Goal: Task Accomplishment & Management: Manage account settings

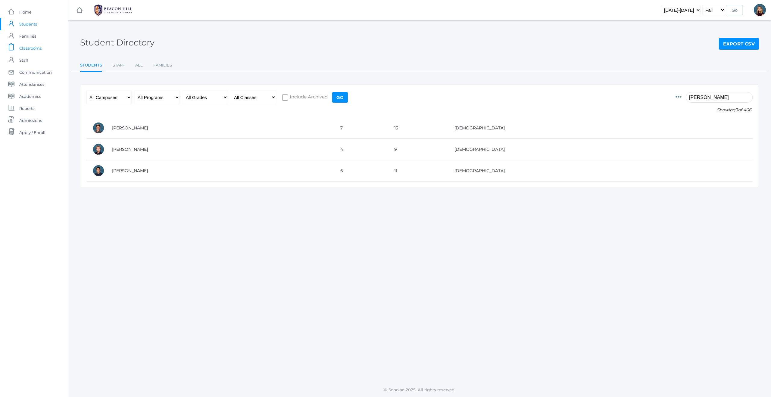
click at [30, 48] on span "Classrooms" at bounding box center [30, 48] width 22 height 12
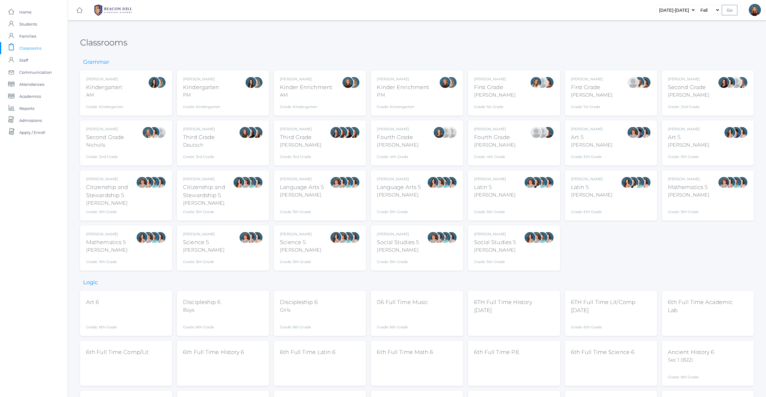
click at [115, 97] on div "AM" at bounding box center [104, 95] width 37 height 7
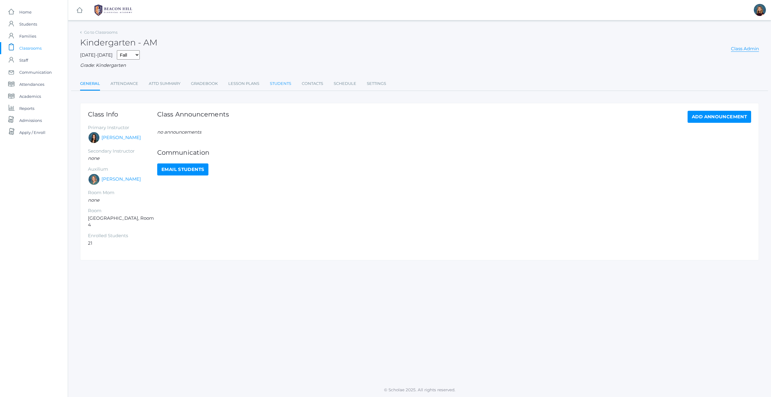
click at [281, 83] on link "Students" at bounding box center [280, 84] width 21 height 12
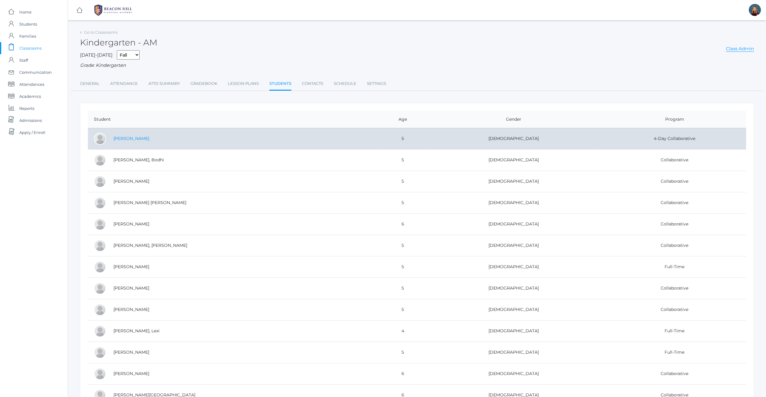
click at [128, 140] on link "[PERSON_NAME]" at bounding box center [131, 138] width 36 height 5
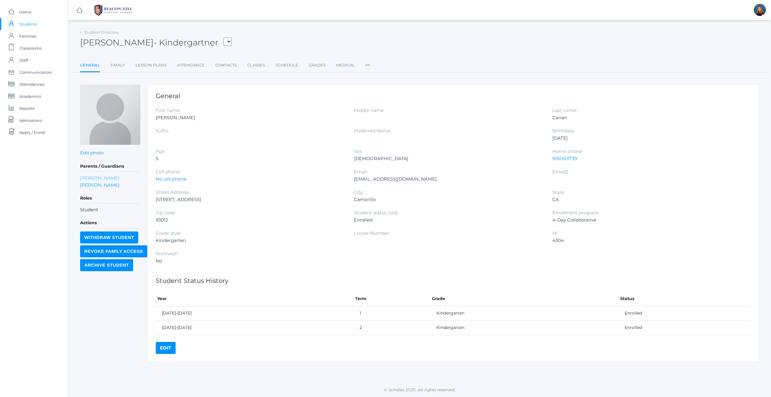
click at [90, 177] on link "[PERSON_NAME]" at bounding box center [99, 178] width 39 height 7
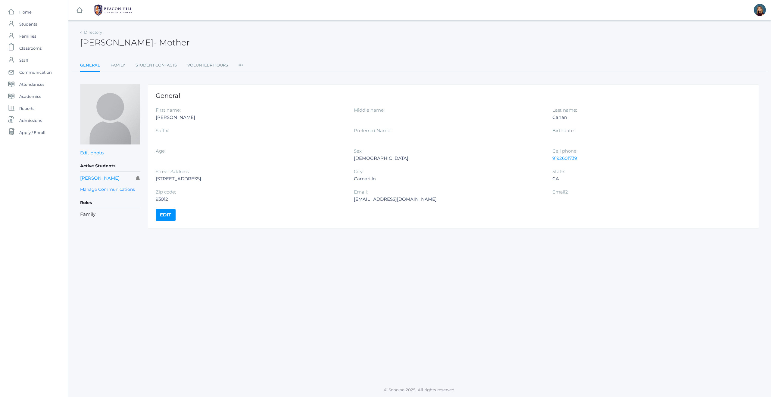
click at [241, 66] on icon at bounding box center [240, 63] width 5 height 8
click at [255, 77] on link "Roles" at bounding box center [262, 78] width 36 height 12
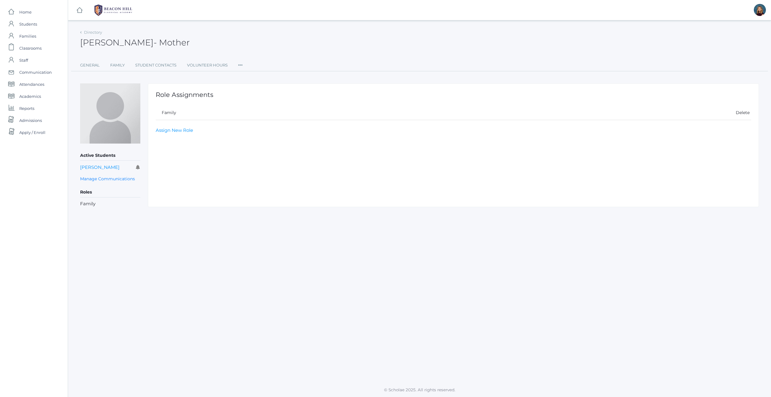
click at [239, 65] on icon at bounding box center [240, 63] width 5 height 8
click at [262, 101] on link "Permissions" at bounding box center [262, 102] width 36 height 12
click at [242, 65] on icon at bounding box center [240, 63] width 5 height 8
click at [262, 113] on link "Communication" at bounding box center [262, 114] width 36 height 12
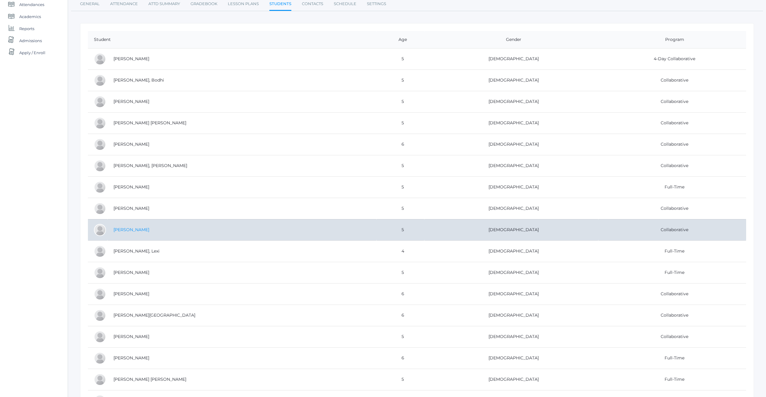
scroll to position [80, 0]
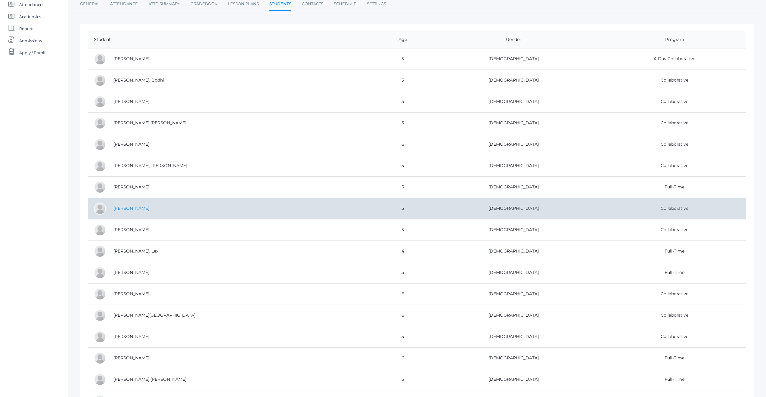
click at [139, 209] on link "[PERSON_NAME]" at bounding box center [131, 208] width 36 height 5
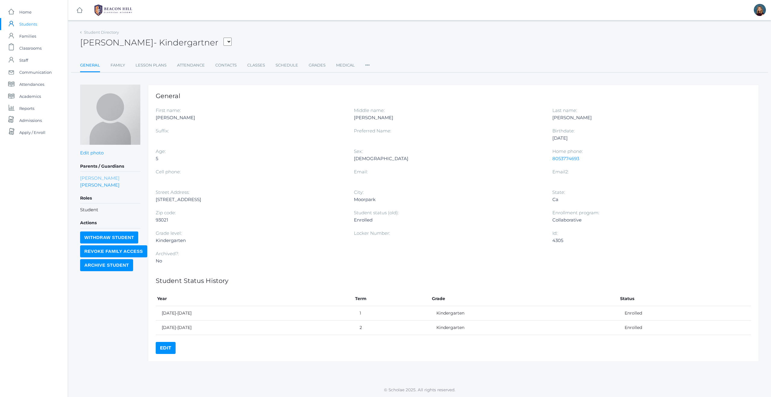
click at [89, 179] on link "[PERSON_NAME]" at bounding box center [99, 178] width 39 height 7
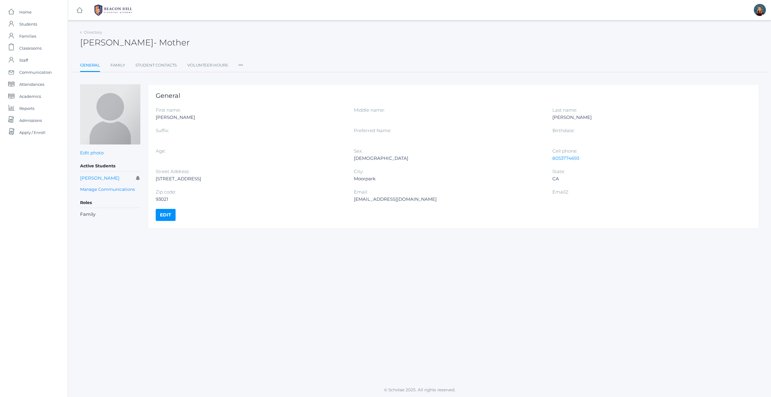
click at [240, 64] on icon at bounding box center [240, 63] width 5 height 8
click at [249, 77] on link "Roles" at bounding box center [262, 78] width 36 height 12
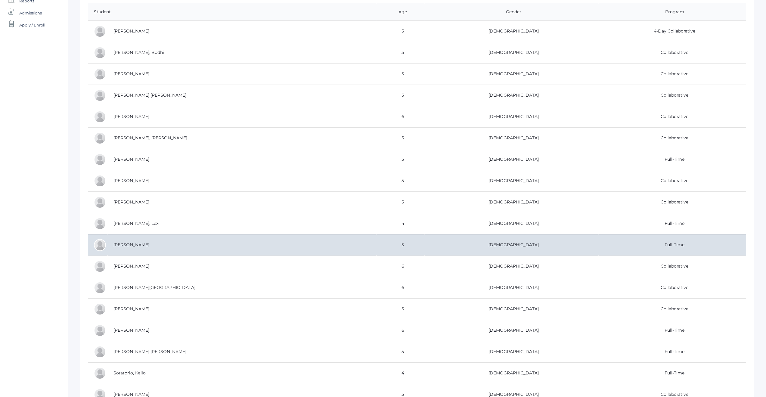
scroll to position [119, 0]
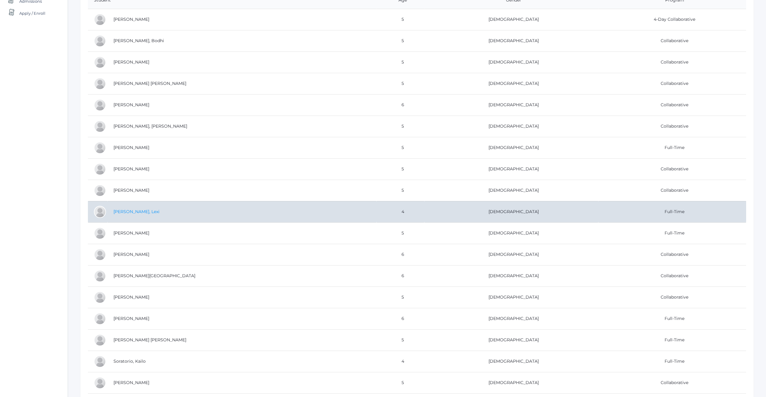
click at [130, 212] on link "Judy, Lexi" at bounding box center [136, 211] width 46 height 5
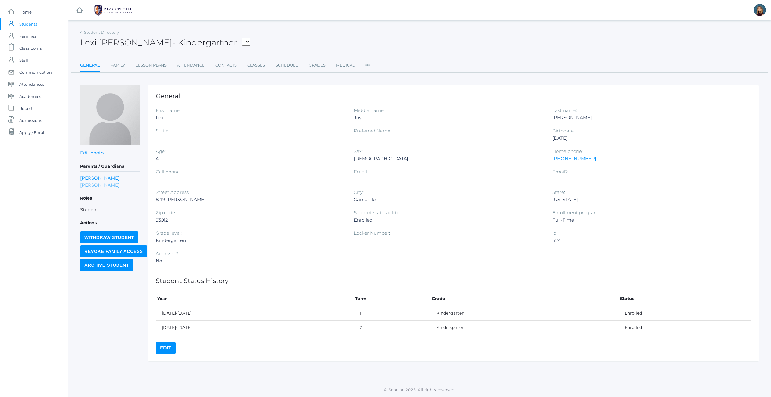
click at [86, 184] on link "Kim Judy" at bounding box center [99, 185] width 39 height 7
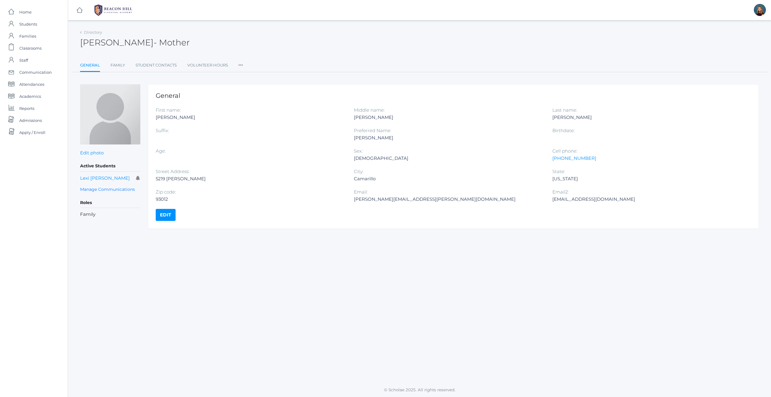
click at [241, 64] on icon at bounding box center [240, 63] width 5 height 8
click at [255, 79] on link "Roles" at bounding box center [262, 78] width 36 height 12
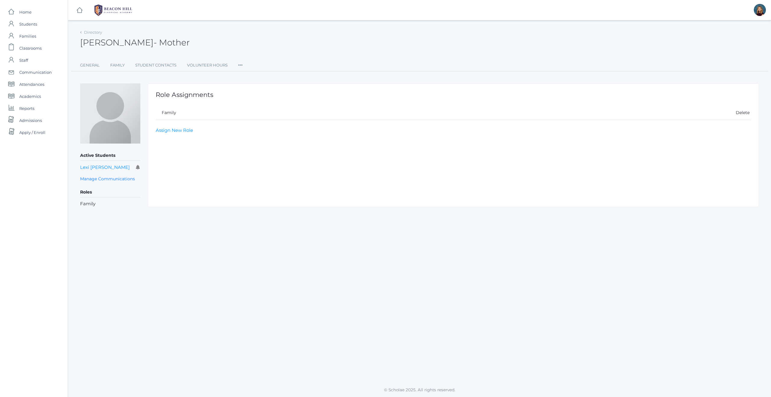
click at [240, 62] on icon at bounding box center [240, 63] width 5 height 8
click at [257, 101] on link "Permissions" at bounding box center [262, 102] width 36 height 12
click at [210, 116] on link "Assign New User Permission" at bounding box center [188, 116] width 64 height 6
click at [446, 128] on select "Select Permission Accounting Admin Academic Admin Transcript Admin Admissions A…" at bounding box center [303, 130] width 295 height 14
select select "9"
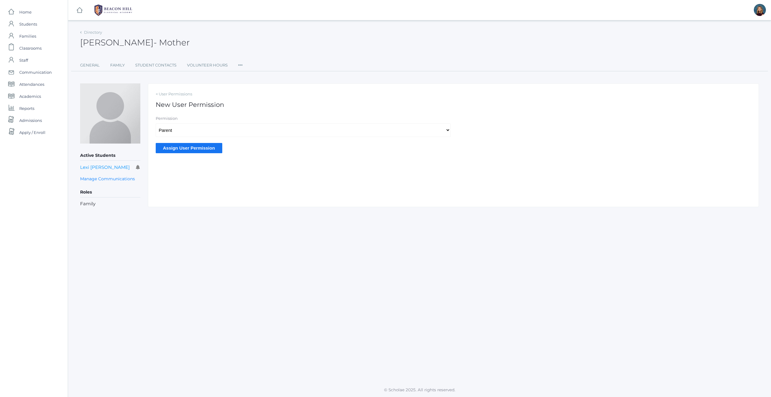
click at [183, 148] on input "Assign User Permission" at bounding box center [189, 148] width 67 height 10
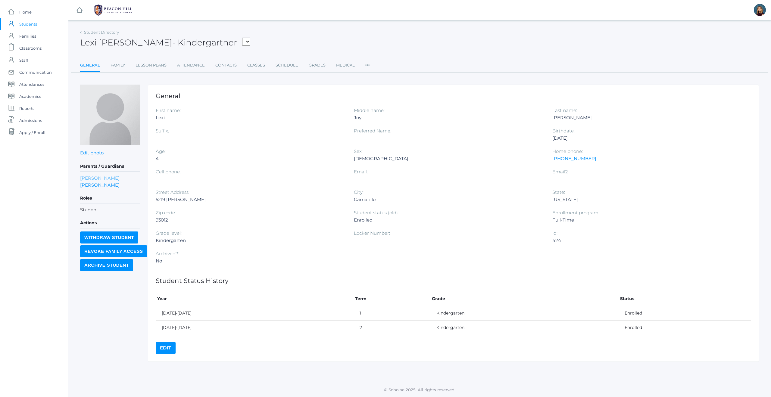
click at [89, 176] on link "Brian Judy" at bounding box center [99, 178] width 39 height 7
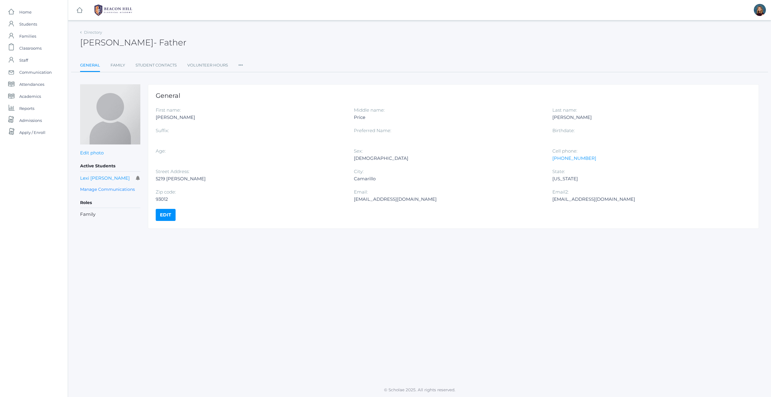
click at [239, 66] on icon at bounding box center [240, 63] width 5 height 8
click at [249, 74] on link "Roles" at bounding box center [262, 78] width 36 height 12
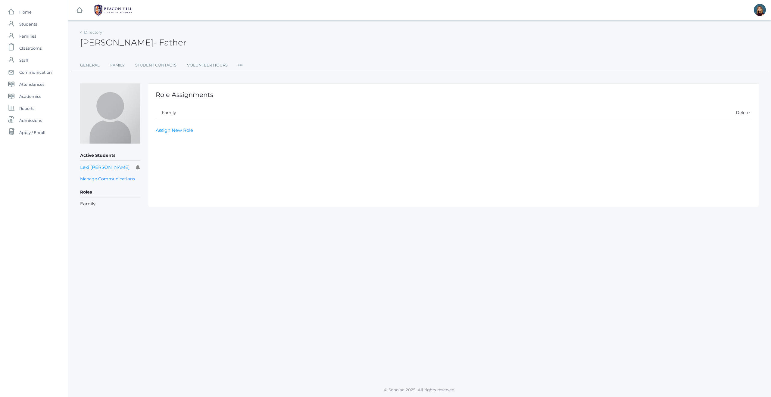
click at [241, 64] on icon at bounding box center [240, 63] width 5 height 8
click at [251, 89] on link "User Access" at bounding box center [262, 91] width 36 height 12
click at [178, 142] on input "Invite User" at bounding box center [175, 141] width 38 height 10
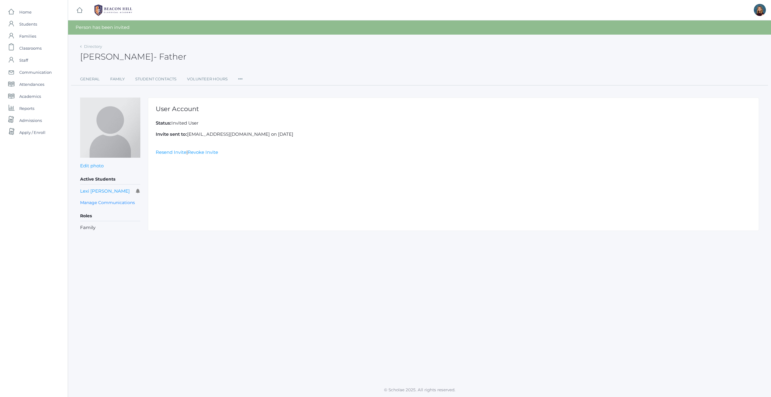
click at [241, 79] on icon at bounding box center [240, 77] width 5 height 8
click at [263, 117] on link "Permissions" at bounding box center [262, 116] width 36 height 12
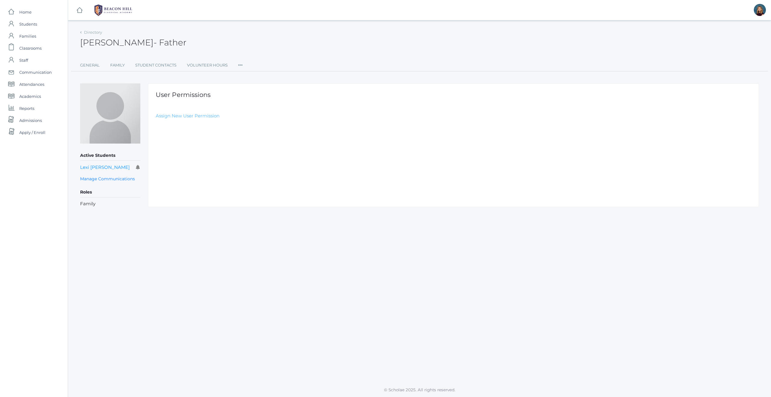
click at [161, 116] on link "Assign New User Permission" at bounding box center [188, 116] width 64 height 6
click at [199, 129] on select "Select Permission Accounting Admin Academic Admin Transcript Admin Admissions A…" at bounding box center [303, 130] width 295 height 14
select select "9"
click at [173, 148] on input "Assign User Permission" at bounding box center [189, 148] width 67 height 10
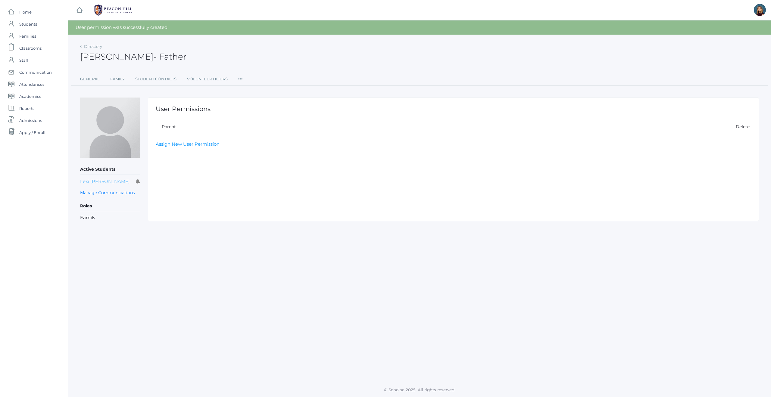
click at [95, 180] on link "Lexi [PERSON_NAME]" at bounding box center [105, 182] width 50 height 6
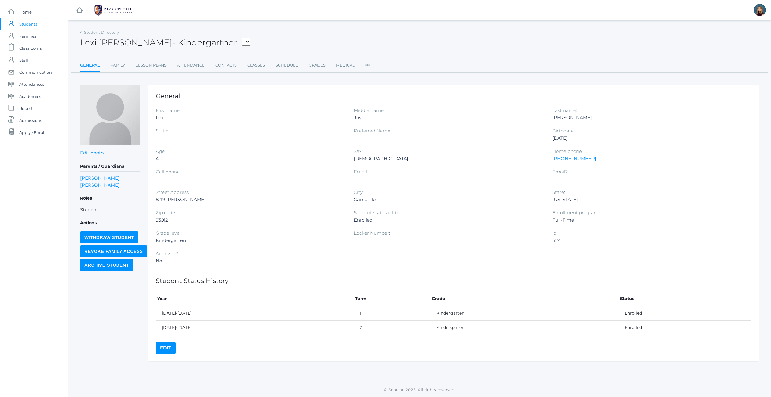
click at [365, 65] on icon at bounding box center [367, 63] width 5 height 8
click at [373, 76] on link "Roles" at bounding box center [389, 78] width 36 height 12
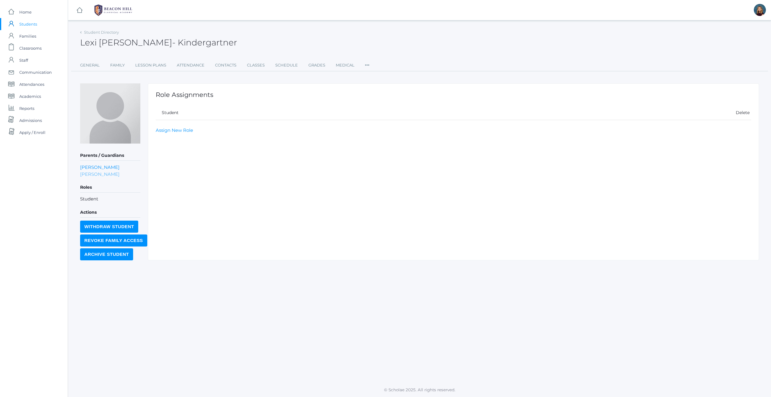
click at [82, 173] on link "Kim Judy" at bounding box center [99, 174] width 39 height 7
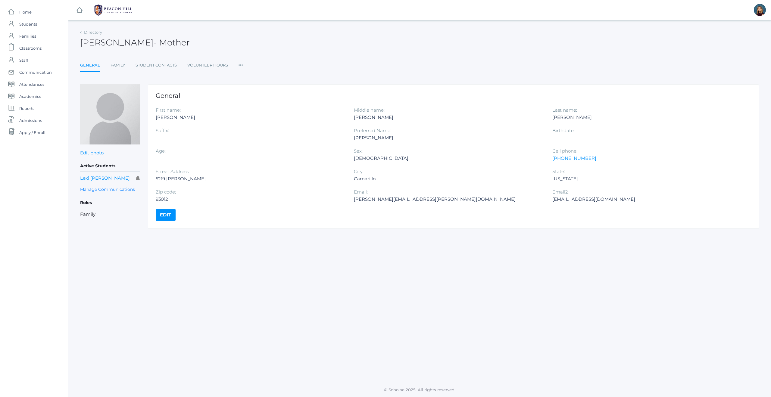
click at [238, 65] on icon at bounding box center [240, 63] width 5 height 8
click at [249, 74] on link "Roles" at bounding box center [262, 78] width 36 height 12
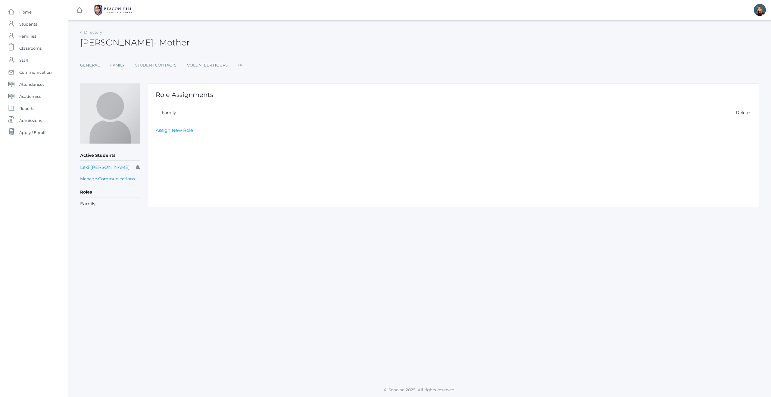
click at [240, 65] on icon at bounding box center [240, 63] width 5 height 8
click at [251, 90] on link "User Access" at bounding box center [262, 91] width 36 height 12
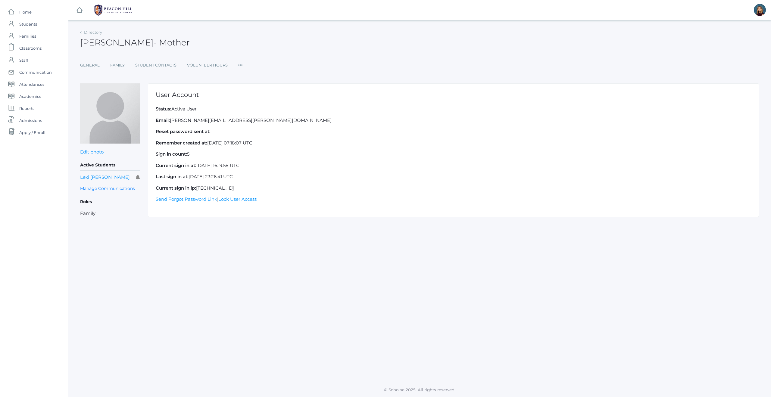
click at [238, 65] on icon at bounding box center [240, 63] width 5 height 8
click at [259, 104] on link "Permissions" at bounding box center [262, 102] width 36 height 12
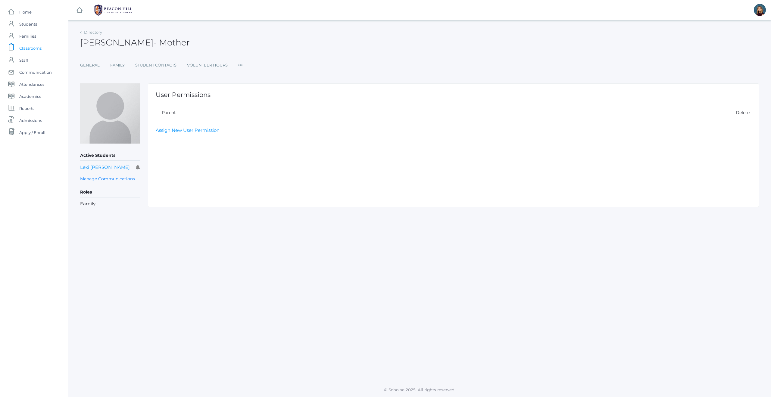
click at [39, 48] on span "Classrooms" at bounding box center [30, 48] width 22 height 12
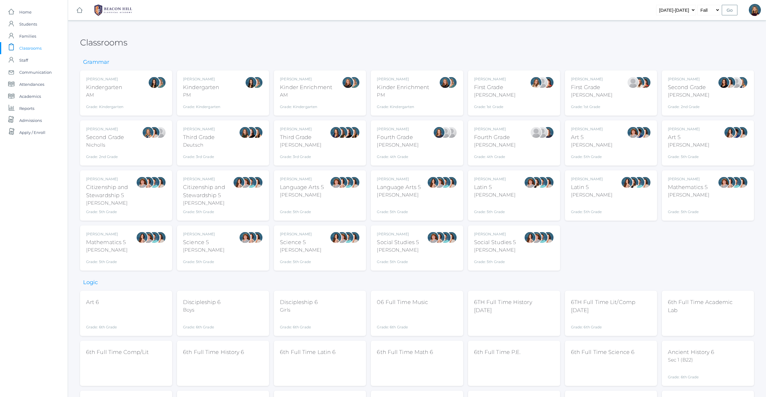
click at [133, 105] on div "Jordyn Dewey Kindergarten AM Grade: Kindergarten *KIND" at bounding box center [126, 92] width 80 height 33
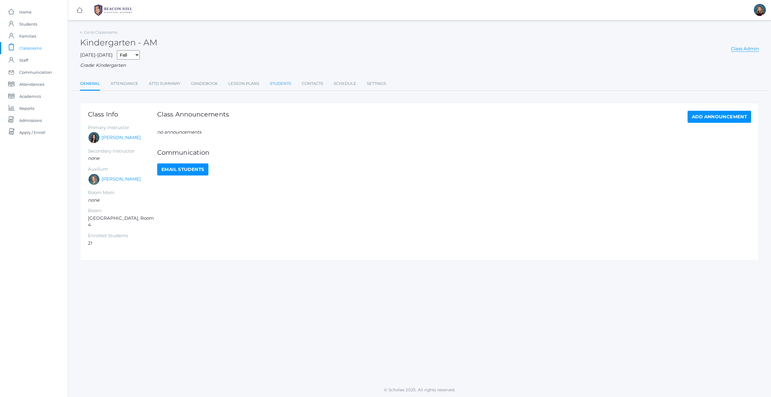
click at [277, 83] on link "Students" at bounding box center [280, 84] width 21 height 12
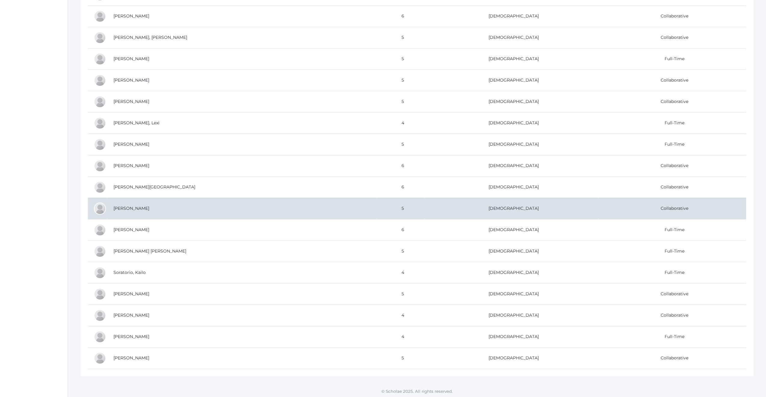
scroll to position [210, 0]
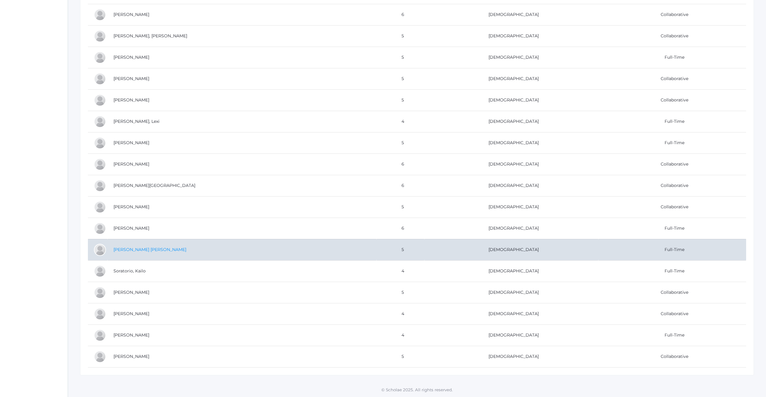
click at [134, 250] on link "[PERSON_NAME] [PERSON_NAME]" at bounding box center [149, 249] width 73 height 5
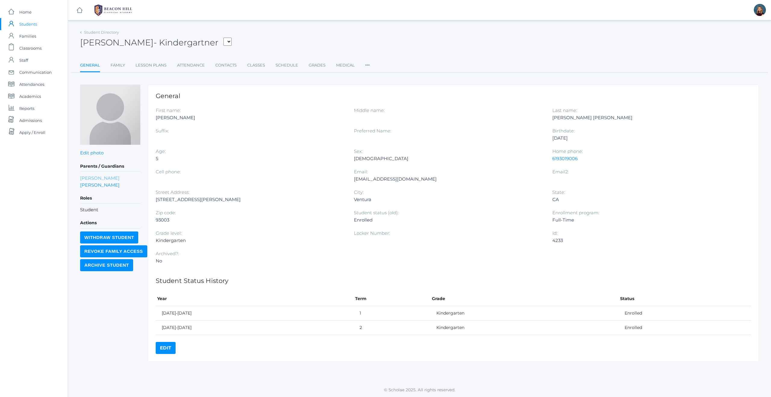
click at [86, 179] on link "[PERSON_NAME]" at bounding box center [99, 178] width 39 height 7
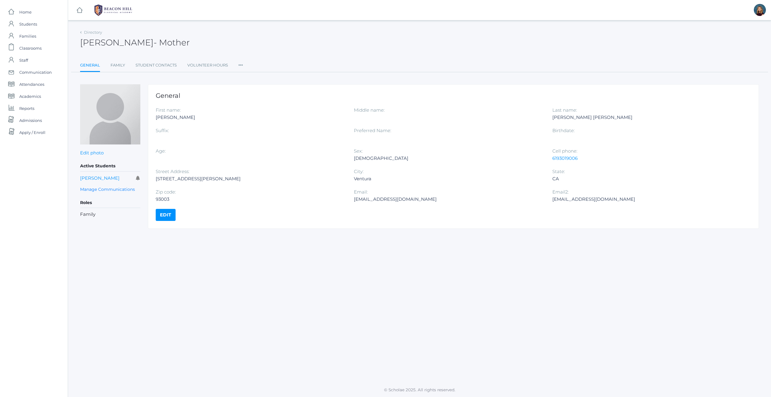
click at [242, 65] on icon at bounding box center [240, 63] width 5 height 8
click at [248, 76] on link "Roles" at bounding box center [262, 78] width 36 height 12
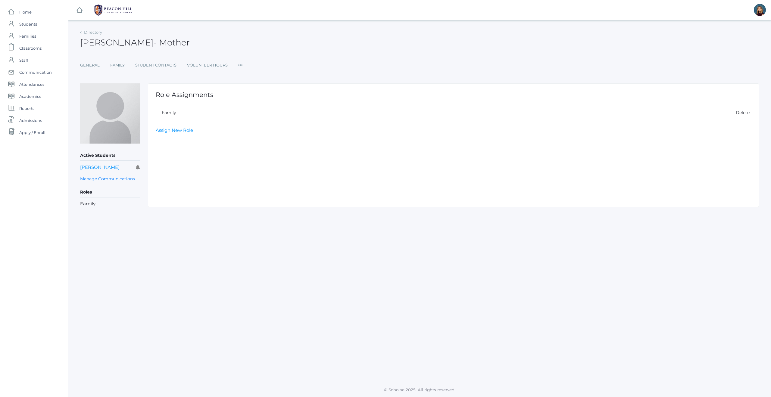
click at [239, 66] on icon at bounding box center [240, 63] width 5 height 8
click at [256, 102] on link "Permissions" at bounding box center [262, 102] width 36 height 12
click at [205, 117] on link "Assign New User Permission" at bounding box center [188, 116] width 64 height 6
click at [206, 133] on select "Select Permission Accounting Admin Academic Admin Transcript Admin Admissions A…" at bounding box center [303, 130] width 295 height 14
select select "9"
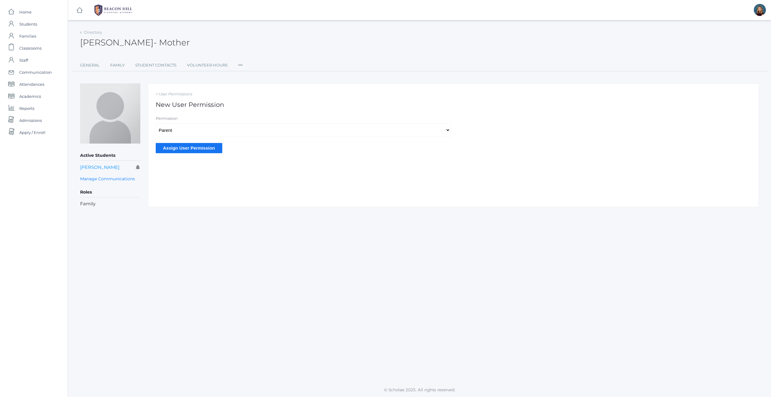
click at [180, 148] on input "Assign User Permission" at bounding box center [189, 148] width 67 height 10
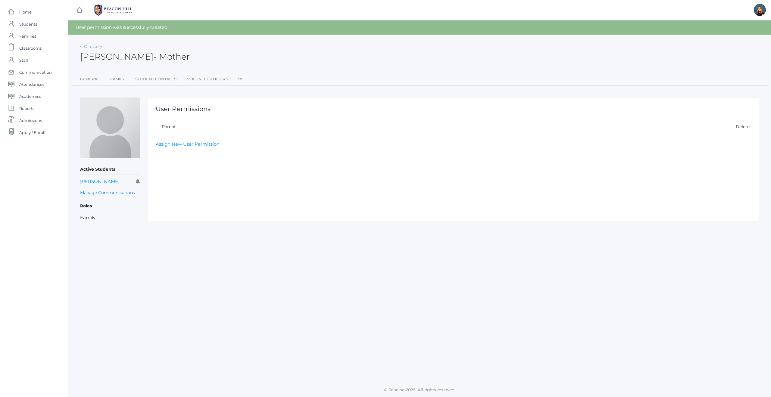
click at [240, 79] on icon at bounding box center [240, 77] width 5 height 8
click at [253, 103] on link "User Access" at bounding box center [262, 104] width 36 height 12
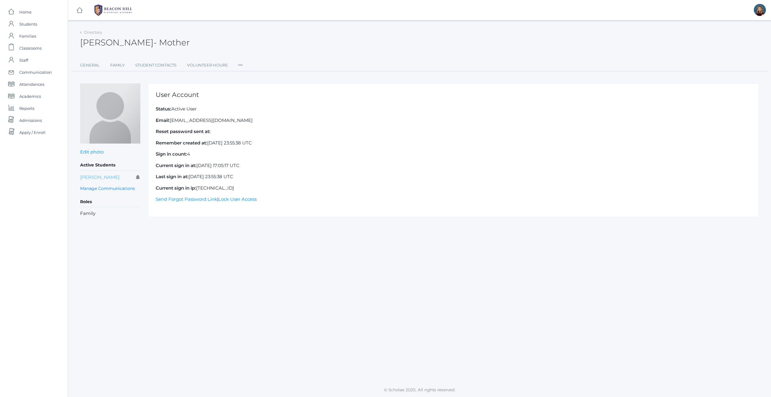
click at [100, 177] on link "[PERSON_NAME]" at bounding box center [99, 177] width 39 height 6
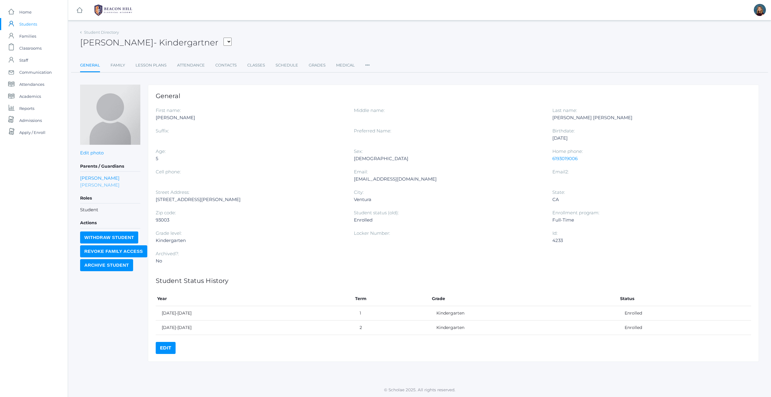
click at [92, 186] on link "[PERSON_NAME]" at bounding box center [99, 185] width 39 height 7
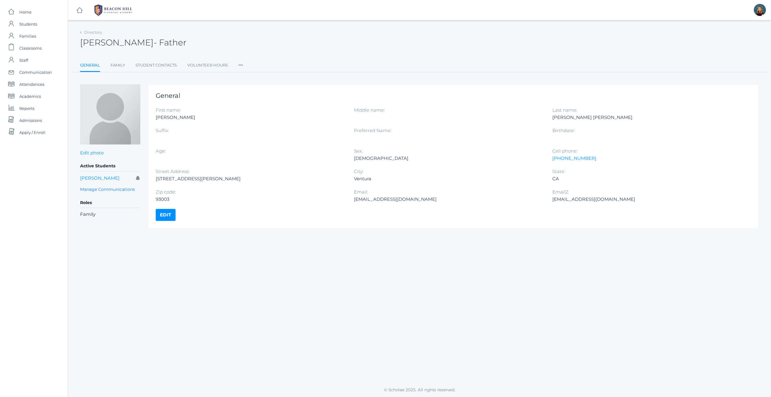
click at [240, 65] on icon at bounding box center [240, 63] width 5 height 8
click at [253, 78] on link "Roles" at bounding box center [262, 78] width 36 height 12
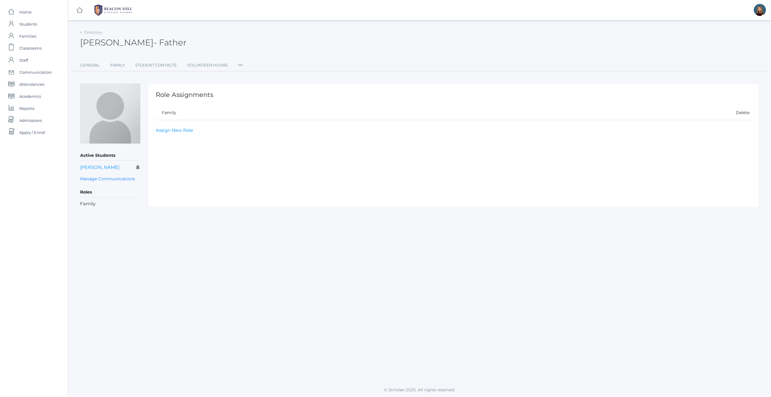
click at [241, 64] on icon at bounding box center [240, 63] width 5 height 8
click at [253, 91] on link "User Access" at bounding box center [262, 91] width 36 height 12
click at [182, 141] on input "Invite User" at bounding box center [175, 141] width 38 height 10
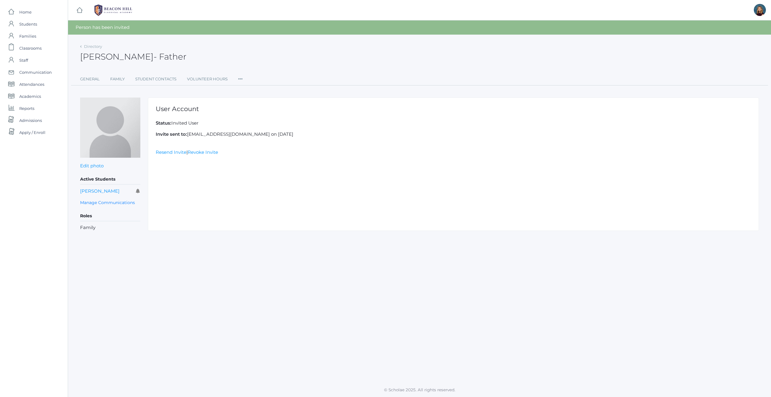
click at [239, 78] on icon at bounding box center [240, 77] width 5 height 8
click at [256, 115] on link "Permissions" at bounding box center [262, 116] width 36 height 12
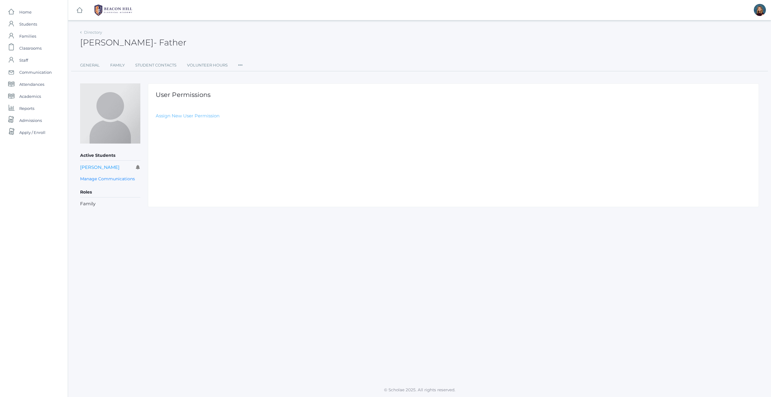
click at [177, 116] on link "Assign New User Permission" at bounding box center [188, 116] width 64 height 6
click at [182, 147] on input "Assign User Permission" at bounding box center [189, 148] width 67 height 10
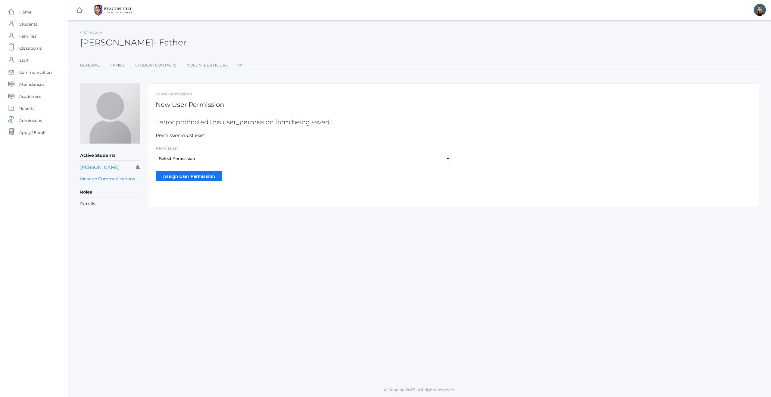
click at [177, 175] on input "Assign User Permission" at bounding box center [189, 176] width 67 height 10
click at [174, 179] on input "Assign User Permission" at bounding box center [189, 176] width 67 height 10
click at [94, 167] on link "[PERSON_NAME]" at bounding box center [99, 167] width 39 height 6
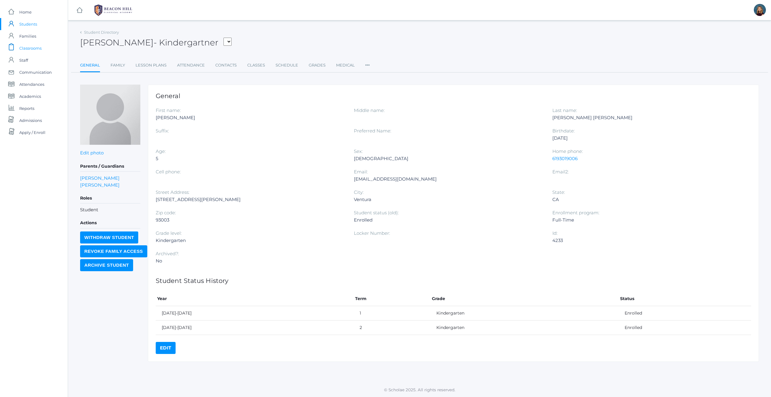
click at [30, 48] on span "Classrooms" at bounding box center [30, 48] width 22 height 12
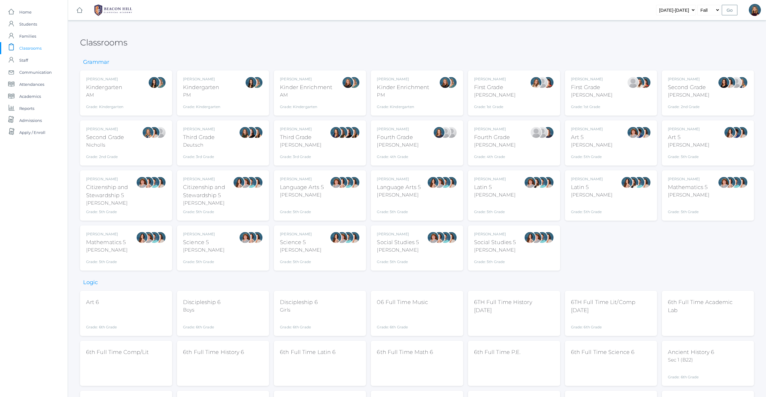
click at [242, 100] on div "Jordyn Dewey Kindergarten PM Grade: Kindergarten *KIND" at bounding box center [223, 92] width 80 height 33
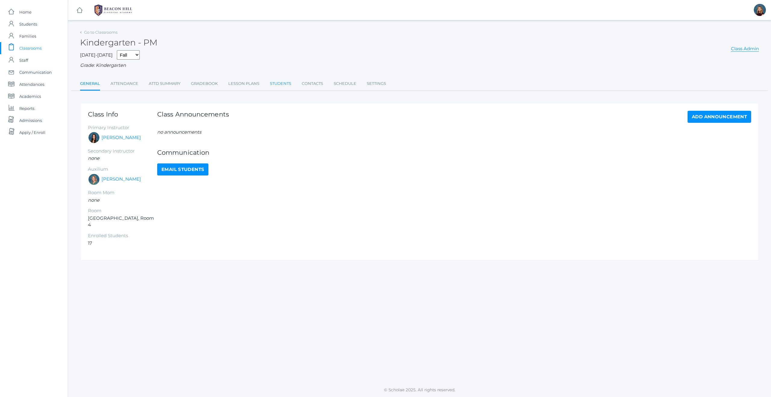
click at [279, 81] on link "Students" at bounding box center [280, 84] width 21 height 12
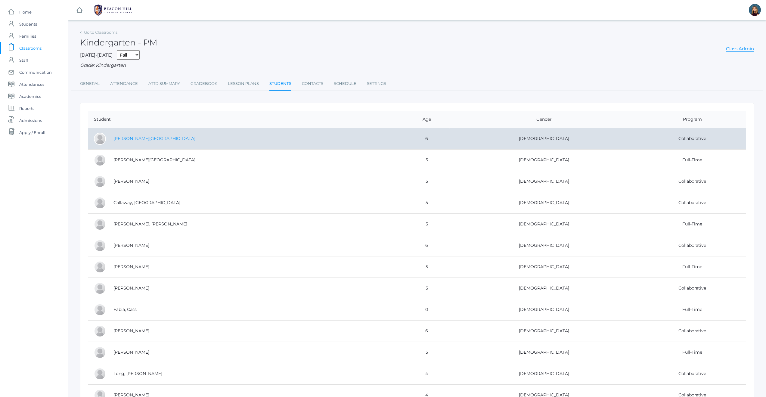
click at [136, 139] on link "[PERSON_NAME][GEOGRAPHIC_DATA]" at bounding box center [154, 138] width 82 height 5
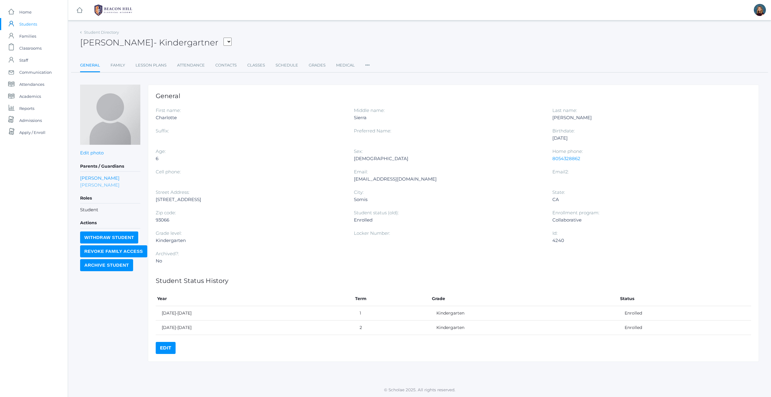
click at [90, 184] on link "Brianna Bair" at bounding box center [99, 185] width 39 height 7
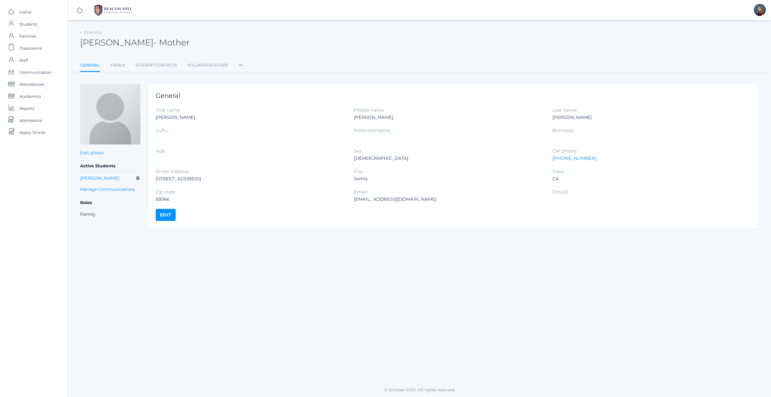
click at [240, 65] on icon at bounding box center [240, 63] width 5 height 8
click at [251, 77] on link "Roles" at bounding box center [262, 78] width 36 height 12
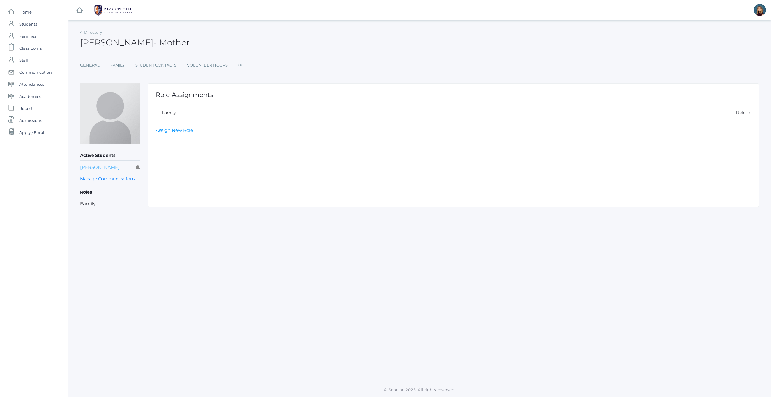
click at [99, 166] on link "Charlotte Bair" at bounding box center [99, 167] width 39 height 6
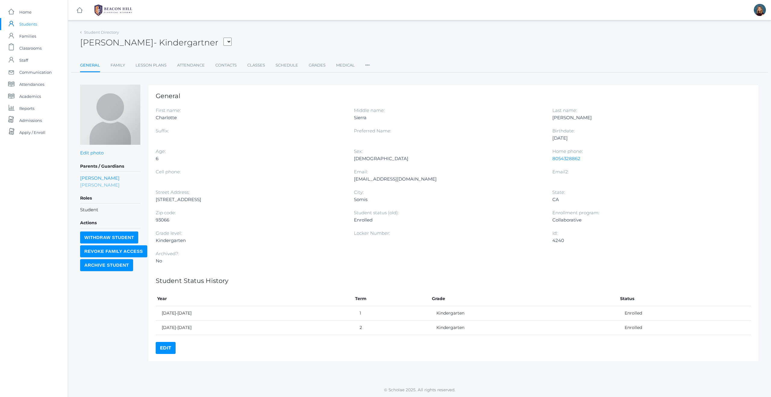
click at [94, 185] on link "Brianna Bair" at bounding box center [99, 185] width 39 height 7
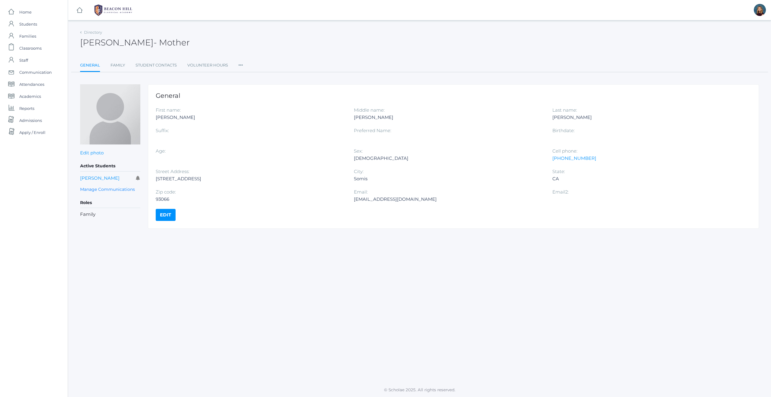
click at [241, 65] on icon at bounding box center [240, 63] width 5 height 8
click at [253, 90] on link "User Access" at bounding box center [262, 90] width 36 height 12
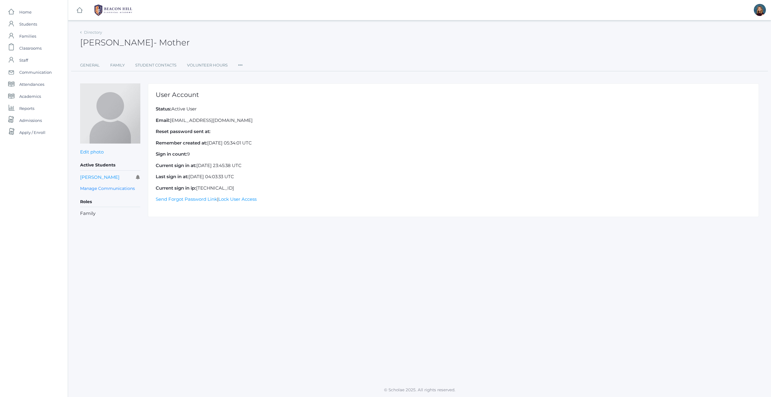
click at [241, 64] on icon at bounding box center [240, 63] width 5 height 8
click at [253, 103] on link "Permissions" at bounding box center [262, 102] width 36 height 12
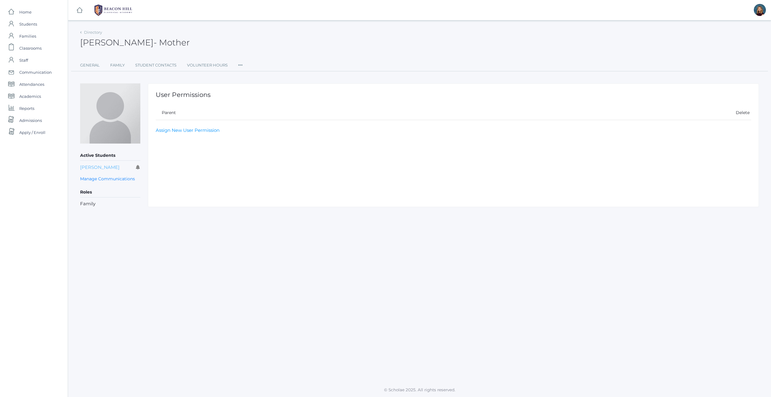
click at [107, 166] on link "Charlotte Bair" at bounding box center [99, 167] width 39 height 6
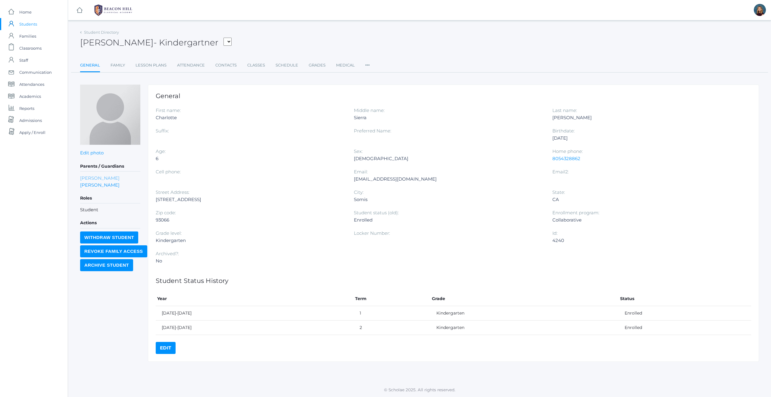
click at [90, 178] on link "Scott Bair" at bounding box center [99, 178] width 39 height 7
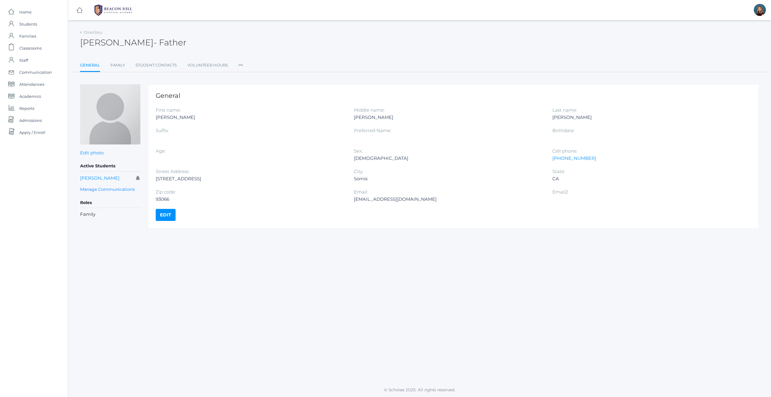
click at [242, 64] on icon at bounding box center [240, 63] width 5 height 8
click at [250, 77] on link "Roles" at bounding box center [262, 78] width 36 height 12
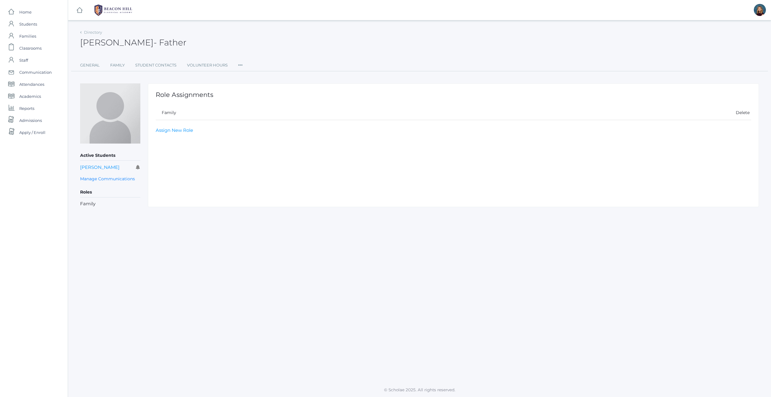
click at [241, 66] on icon at bounding box center [240, 63] width 5 height 8
click at [247, 91] on link "User Access" at bounding box center [262, 91] width 36 height 12
click at [175, 141] on input "Invite User" at bounding box center [175, 141] width 38 height 10
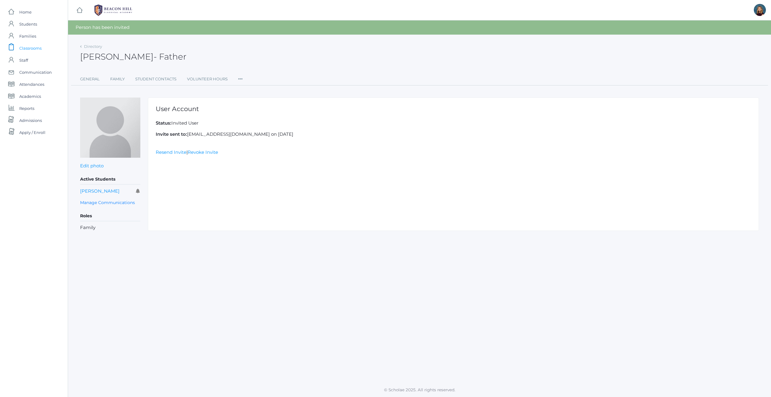
click at [29, 48] on span "Classrooms" at bounding box center [30, 48] width 22 height 12
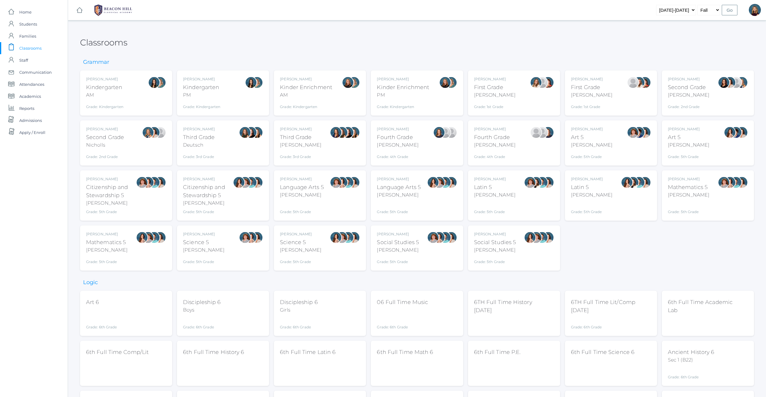
click at [232, 103] on div "[PERSON_NAME] Kindergarten PM Grade: Kindergarten *KIND" at bounding box center [223, 92] width 80 height 33
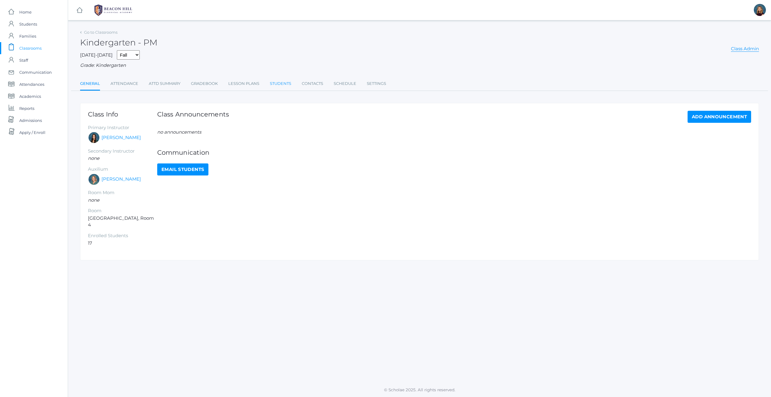
click at [284, 83] on link "Students" at bounding box center [280, 84] width 21 height 12
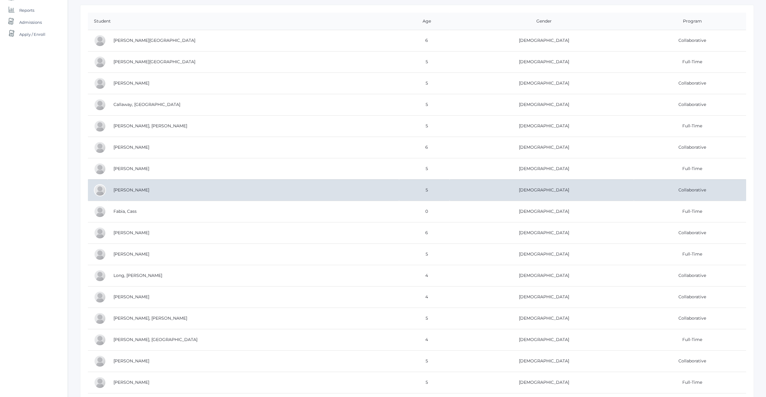
scroll to position [100, 0]
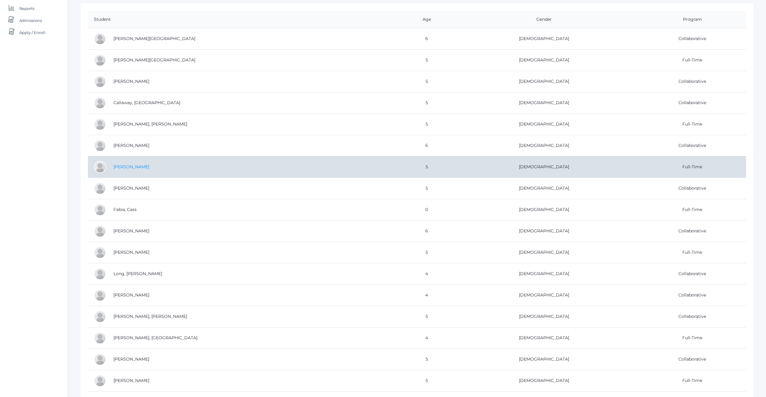
click at [127, 165] on link "[PERSON_NAME]" at bounding box center [131, 166] width 36 height 5
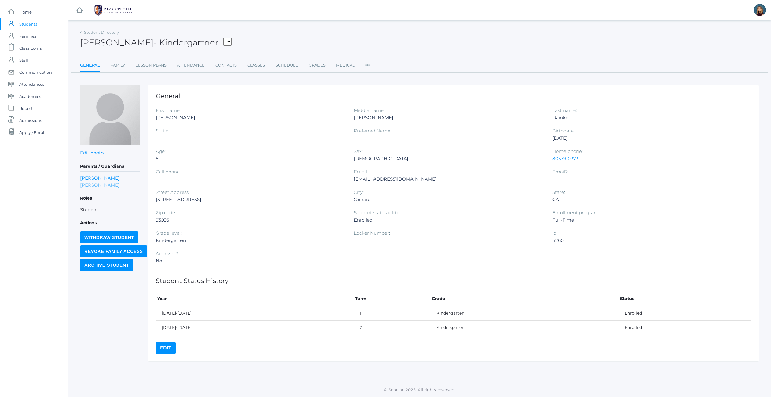
click at [91, 186] on link "[PERSON_NAME]" at bounding box center [99, 185] width 39 height 7
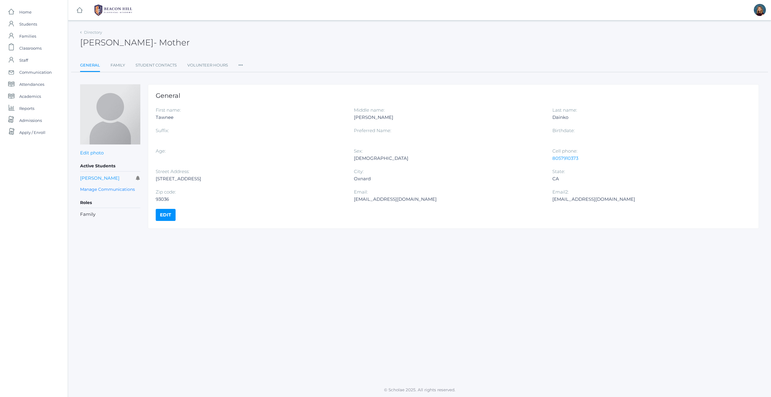
click at [240, 65] on icon at bounding box center [240, 63] width 5 height 8
click at [254, 77] on link "Roles" at bounding box center [262, 78] width 36 height 12
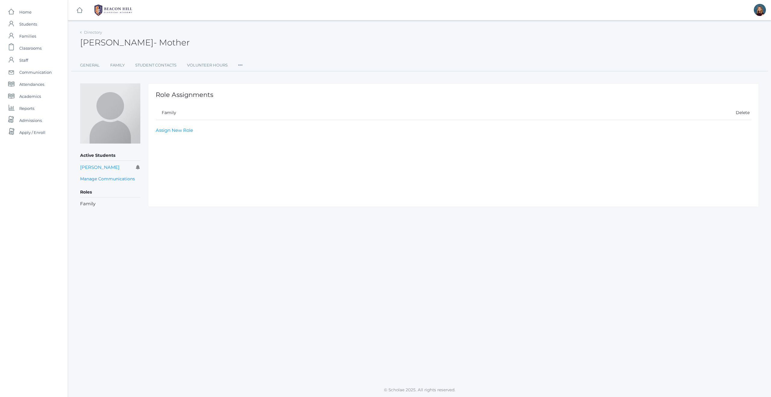
click at [241, 66] on icon at bounding box center [240, 63] width 5 height 8
click at [255, 88] on link "User Access" at bounding box center [262, 91] width 36 height 12
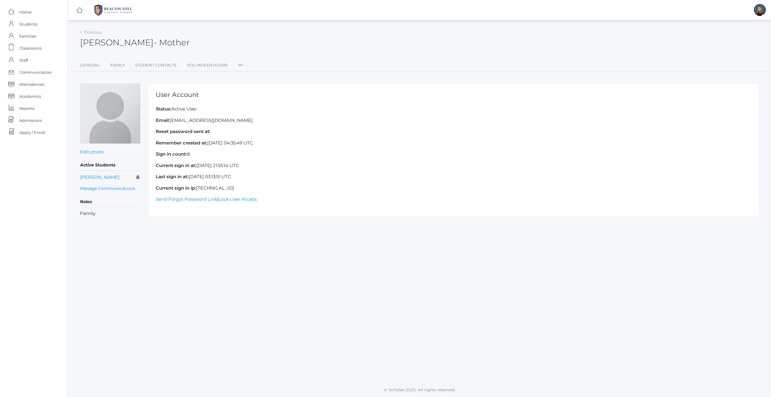
click at [243, 65] on ul "General Family Student Contacts Volunteer Hours Roles User Access Permissions C…" at bounding box center [419, 65] width 679 height 12
click at [239, 64] on icon at bounding box center [240, 63] width 5 height 8
click at [259, 98] on link "Permissions" at bounding box center [262, 102] width 36 height 12
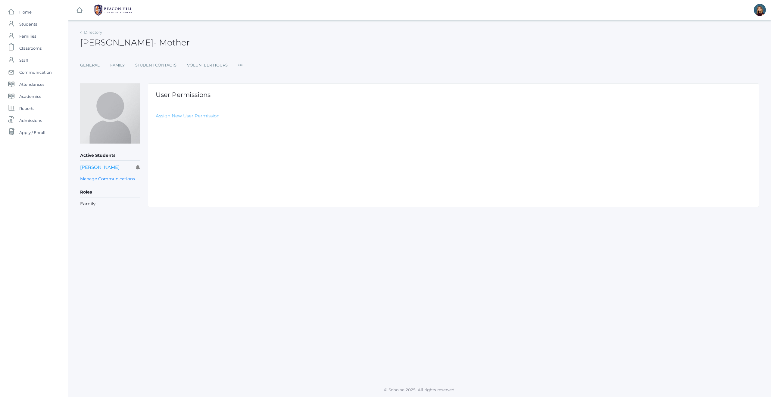
click at [200, 116] on link "Assign New User Permission" at bounding box center [188, 116] width 64 height 6
click at [179, 133] on select "Select Permission Accounting Admin Academic Admin Transcript Admin Admissions A…" at bounding box center [303, 130] width 295 height 14
select select "9"
click at [177, 149] on input "Assign User Permission" at bounding box center [189, 148] width 67 height 10
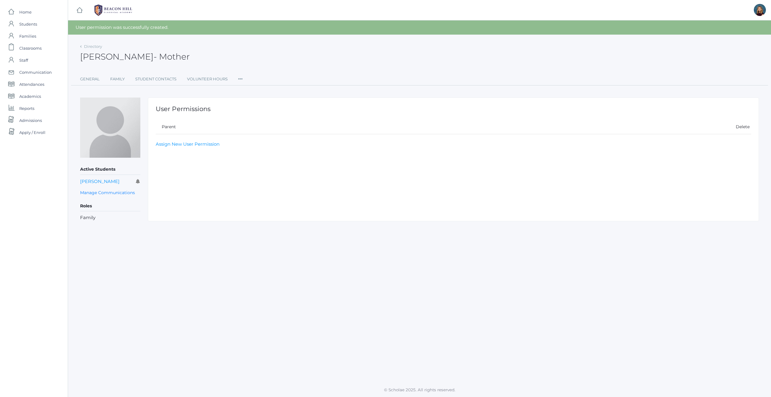
click at [240, 79] on icon at bounding box center [240, 77] width 5 height 8
click at [83, 181] on link "[PERSON_NAME]" at bounding box center [99, 182] width 39 height 6
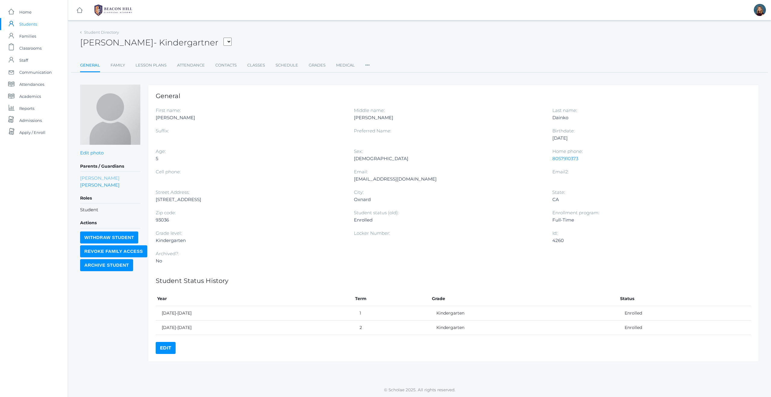
click at [91, 176] on link "[PERSON_NAME]" at bounding box center [99, 178] width 39 height 7
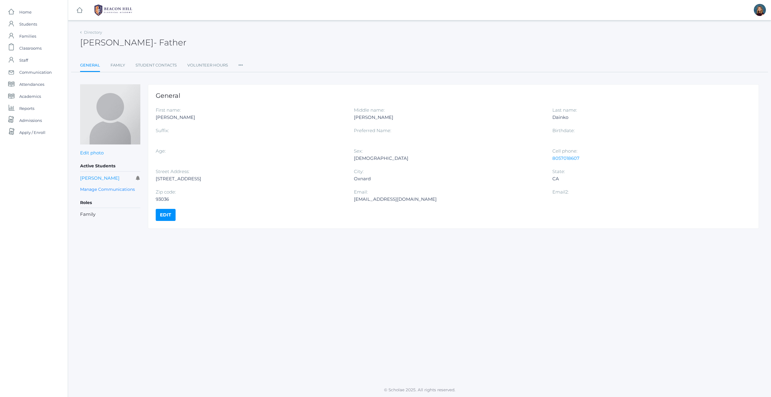
click at [242, 65] on icon at bounding box center [240, 63] width 5 height 8
click at [250, 76] on link "Roles" at bounding box center [262, 78] width 36 height 12
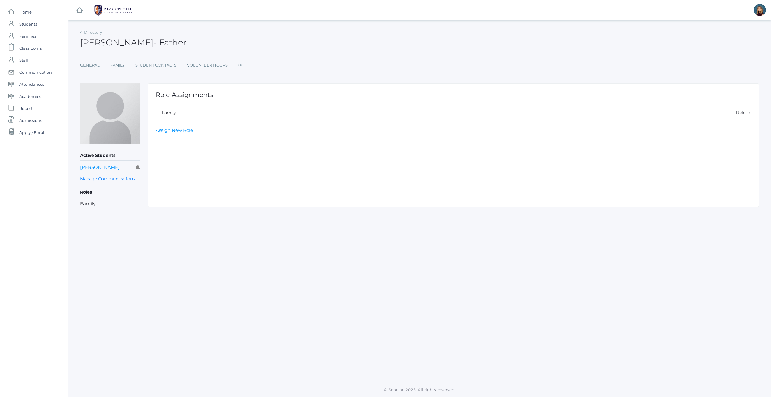
click at [239, 65] on icon at bounding box center [240, 63] width 5 height 8
click at [235, 135] on div "Role Assignments Family Delete Assign New Role" at bounding box center [453, 145] width 611 height 124
click at [253, 91] on link "User Access" at bounding box center [262, 91] width 36 height 12
click at [178, 140] on input "Invite User" at bounding box center [175, 141] width 38 height 10
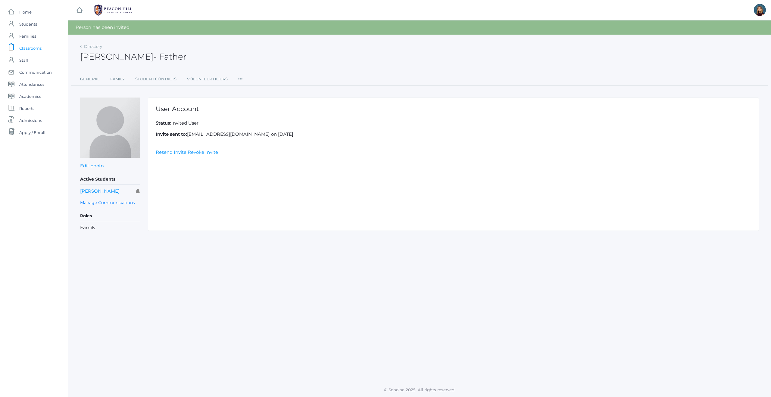
click at [33, 48] on span "Classrooms" at bounding box center [30, 48] width 22 height 12
